Goal: Check status: Check status

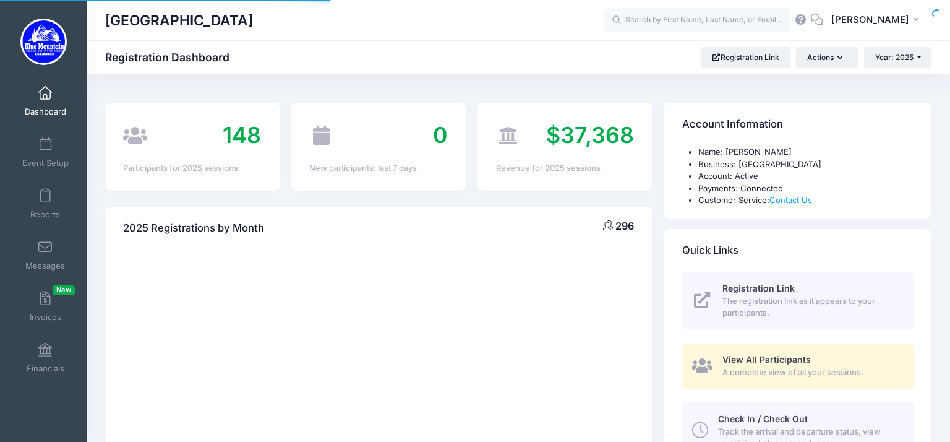
select select
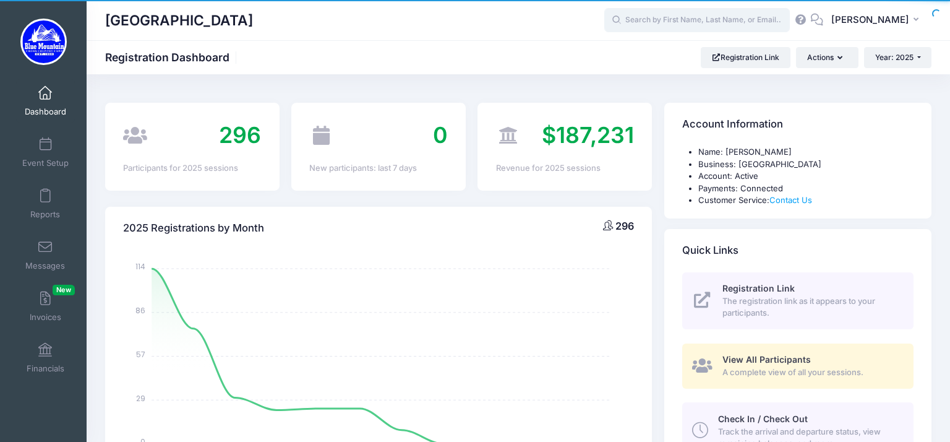
click at [652, 21] on input "text" at bounding box center [698, 20] width 186 height 25
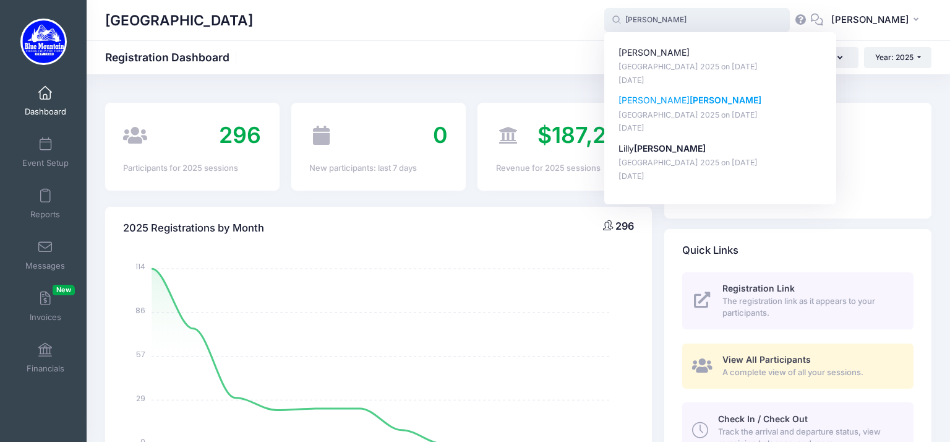
click at [690, 105] on strong "[PERSON_NAME]" at bounding box center [726, 100] width 72 height 11
type input "Sam Clark (Blue Mountain Cross Country Camp 2025, Aug-17, 2025)"
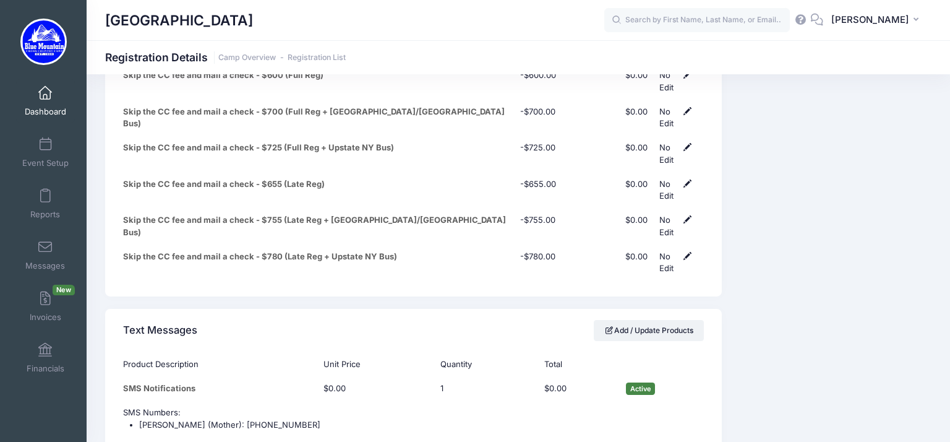
scroll to position [6700, 0]
